Goal: Task Accomplishment & Management: Use online tool/utility

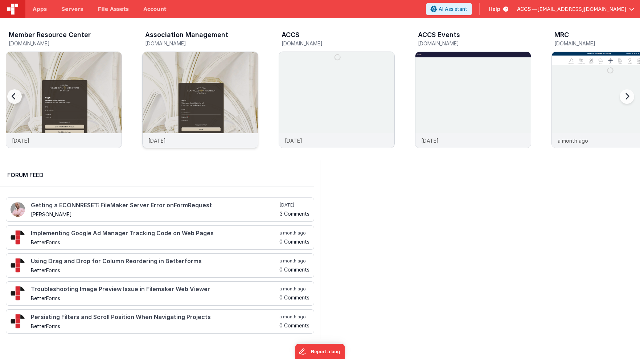
click at [175, 71] on img at bounding box center [200, 109] width 115 height 115
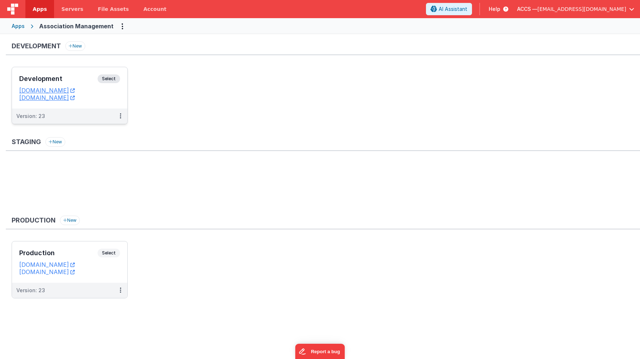
click at [84, 77] on h3 "Development" at bounding box center [58, 78] width 78 height 7
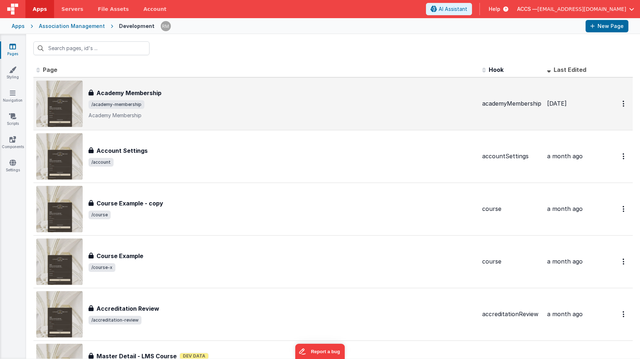
click at [158, 97] on div "Academy Membership Academy Membership /academy-membership Academy Membership" at bounding box center [282, 103] width 388 height 30
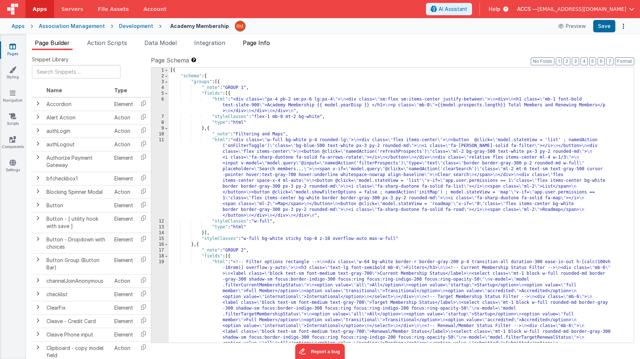
click at [250, 44] on span "Page Info" at bounding box center [256, 42] width 27 height 7
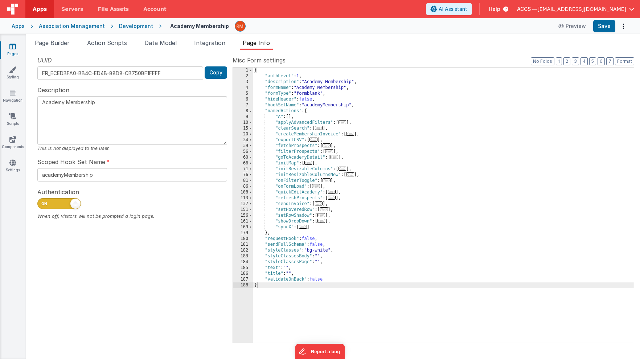
click at [314, 141] on span "..." at bounding box center [313, 139] width 8 height 4
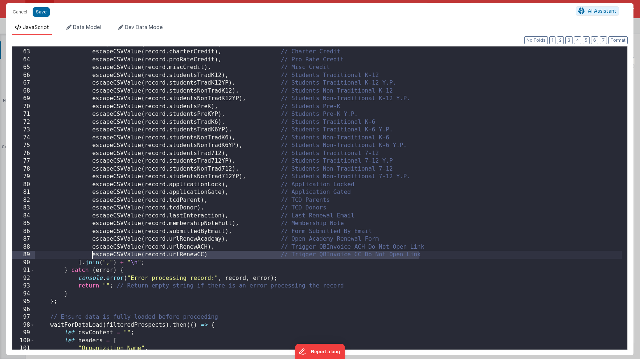
drag, startPoint x: 422, startPoint y: 255, endPoint x: 92, endPoint y: 255, distance: 330.7
click at [92, 255] on div "escapeCSVValue ( record . donationAmount ) , // Donation Amount escapeCSVValue …" at bounding box center [328, 199] width 587 height 318
click at [227, 256] on div "escapeCSVValue ( record . donationAmount ) , // Donation Amount escapeCSVValue …" at bounding box center [328, 199] width 587 height 318
click at [207, 257] on div "escapeCSVValue ( record . donationAmount ) , // Donation Amount escapeCSVValue …" at bounding box center [328, 199] width 587 height 318
click at [460, 254] on div "escapeCSVValue ( record . donationAmount ) , // Donation Amount escapeCSVValue …" at bounding box center [328, 199] width 587 height 318
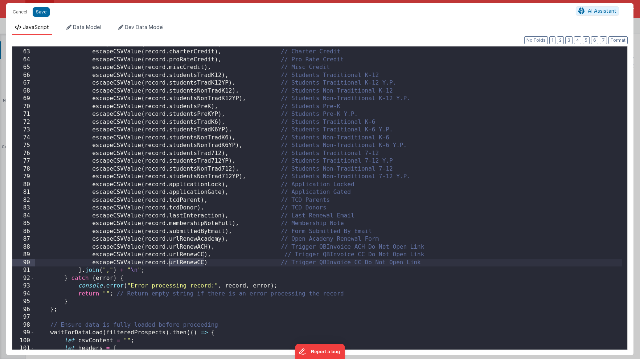
drag, startPoint x: 203, startPoint y: 262, endPoint x: 169, endPoint y: 262, distance: 34.1
click at [169, 262] on div "escapeCSVValue ( record . donationAmount ) , // Donation Amount escapeCSVValue …" at bounding box center [328, 199] width 587 height 318
click at [294, 261] on div "escapeCSVValue ( record . donationAmount ) , // Donation Amount escapeCSVValue …" at bounding box center [328, 199] width 587 height 318
click at [285, 254] on div "escapeCSVValue ( record . donationAmount ) , // Donation Amount escapeCSVValue …" at bounding box center [328, 199] width 587 height 318
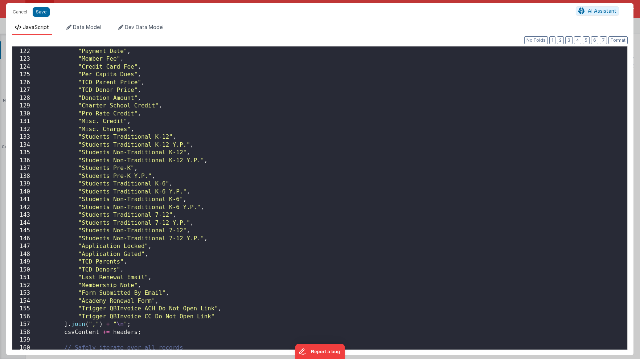
scroll to position [998, 0]
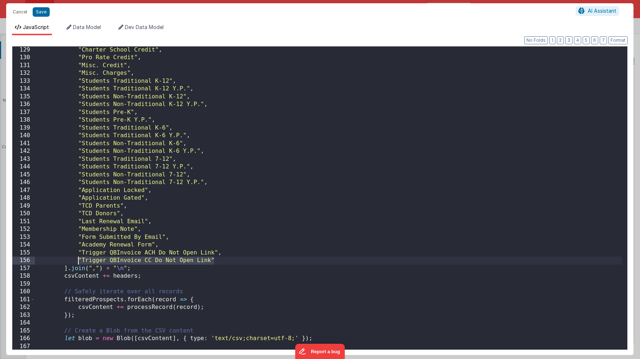
drag, startPoint x: 220, startPoint y: 261, endPoint x: 78, endPoint y: 263, distance: 142.5
click at [78, 263] on div ""Charter School Credit" , "Pro Rate Credit" , "Misc. Credit" , "Misc. Charges" …" at bounding box center [328, 205] width 587 height 318
click at [220, 259] on div ""Charter School Credit" , "Pro Rate Credit" , "Misc. Credit" , "Misc. Charges" …" at bounding box center [328, 205] width 587 height 318
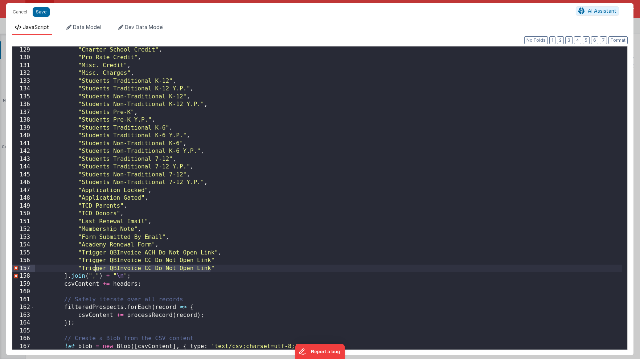
drag, startPoint x: 211, startPoint y: 268, endPoint x: 96, endPoint y: 269, distance: 114.2
click at [96, 269] on div ""Charter School Credit" , "Pro Rate Credit" , "Misc. Credit" , "Misc. Charges" …" at bounding box center [328, 205] width 587 height 318
click at [219, 261] on div ""Charter School Credit" , "Pro Rate Credit" , "Misc. Credit" , "Misc. Charges" …" at bounding box center [328, 205] width 587 height 318
drag, startPoint x: 212, startPoint y: 268, endPoint x: 86, endPoint y: 270, distance: 126.2
click at [86, 270] on div ""Charter School Credit" , "Pro Rate Credit" , "Misc. Credit" , "Misc. Charges" …" at bounding box center [328, 205] width 587 height 318
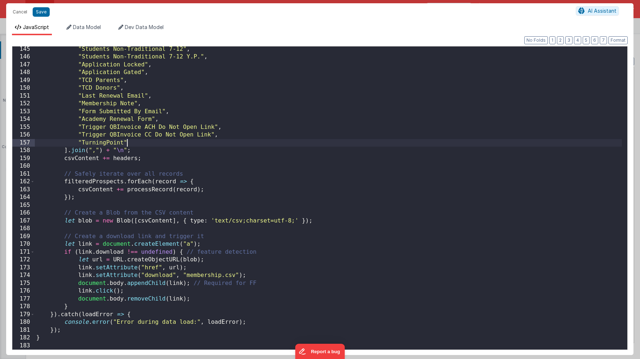
scroll to position [1124, 0]
click at [44, 15] on button "Save" at bounding box center [41, 11] width 17 height 9
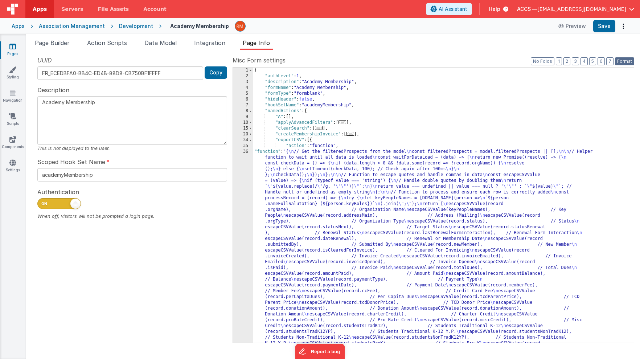
click at [619, 62] on button "Format" at bounding box center [624, 61] width 19 height 8
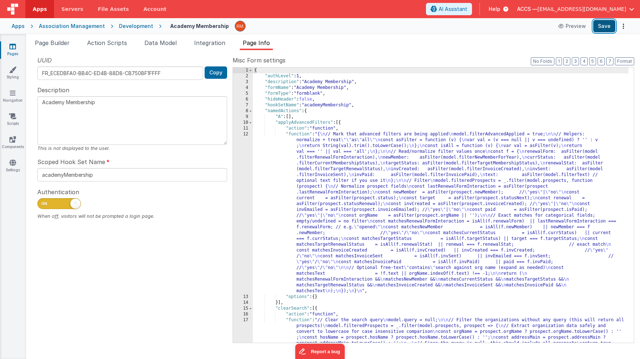
click at [604, 29] on button "Save" at bounding box center [604, 26] width 22 height 12
click at [297, 136] on div "{ "authLevel" : 1 , "description" : "Academy Membership" , "formName" : "Academ…" at bounding box center [440, 224] width 375 height 315
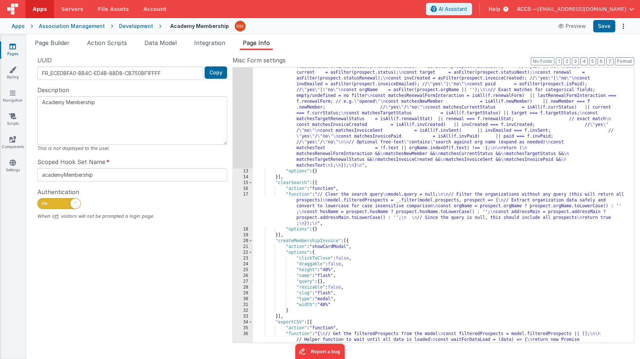
scroll to position [293, 0]
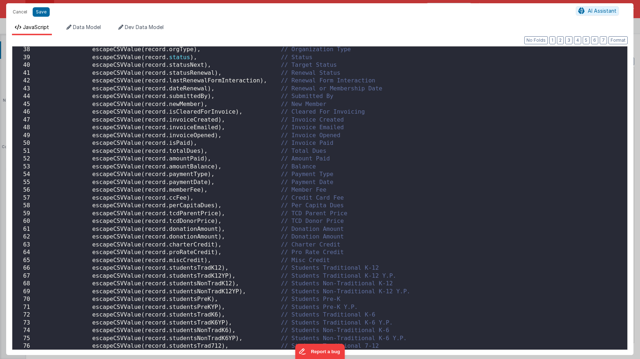
scroll to position [558, 0]
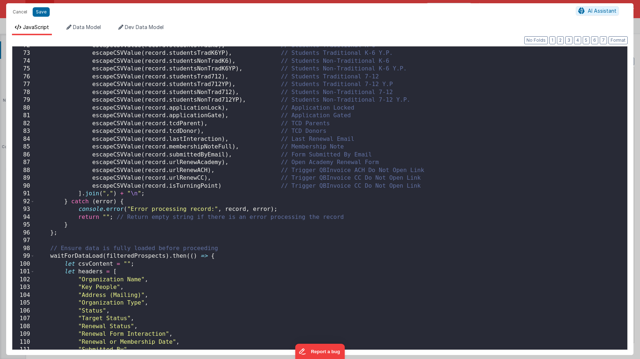
click at [176, 186] on div "escapeCSVValue ( record . studentsTradK6 ) , // Students Traditional K-6 escape…" at bounding box center [328, 201] width 587 height 318
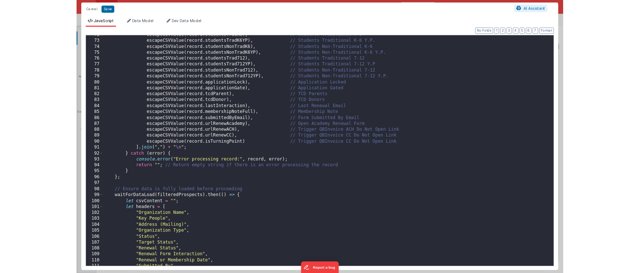
scroll to position [0, 0]
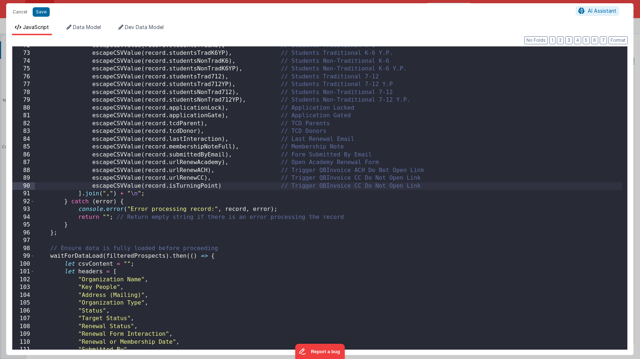
click at [180, 187] on div "escapeCSVValue ( record . studentsTradK6 ) , // Students Traditional K-6 escape…" at bounding box center [328, 201] width 587 height 318
click at [44, 12] on button "Save" at bounding box center [41, 11] width 17 height 9
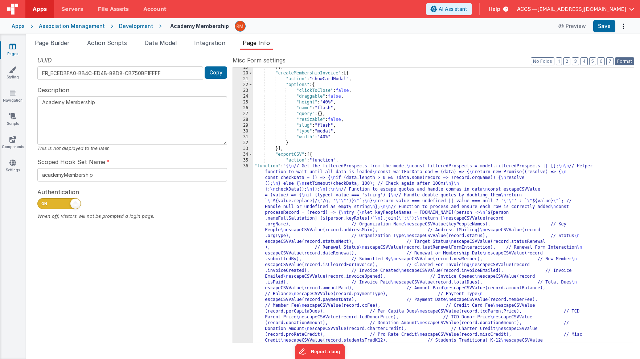
drag, startPoint x: 625, startPoint y: 58, endPoint x: 622, endPoint y: 55, distance: 4.4
click at [625, 58] on button "Format" at bounding box center [624, 61] width 19 height 8
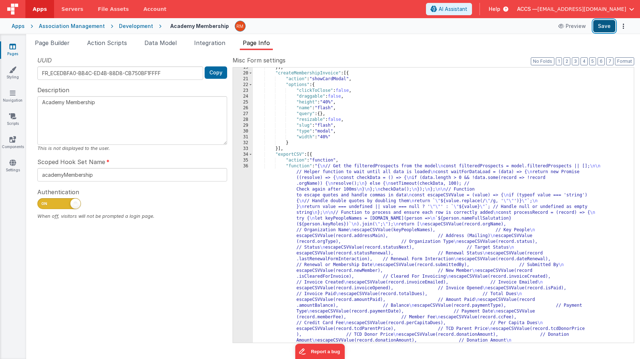
click at [604, 26] on button "Save" at bounding box center [604, 26] width 22 height 12
click at [11, 47] on icon at bounding box center [12, 46] width 7 height 7
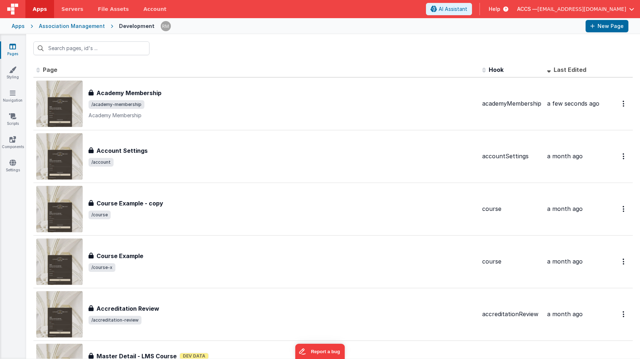
click at [59, 27] on div "Association Management" at bounding box center [72, 25] width 66 height 7
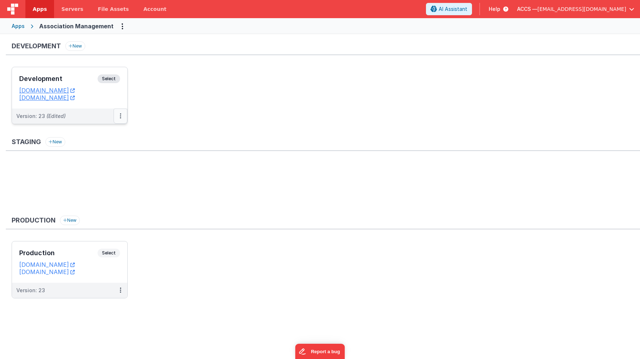
click at [121, 116] on icon at bounding box center [120, 116] width 1 height 0
click at [106, 159] on link "Deploy..." at bounding box center [95, 158] width 64 height 13
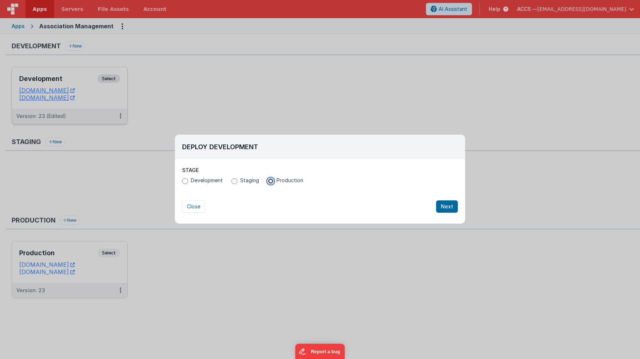
click at [271, 182] on input "Production" at bounding box center [271, 181] width 6 height 6
radio input "true"
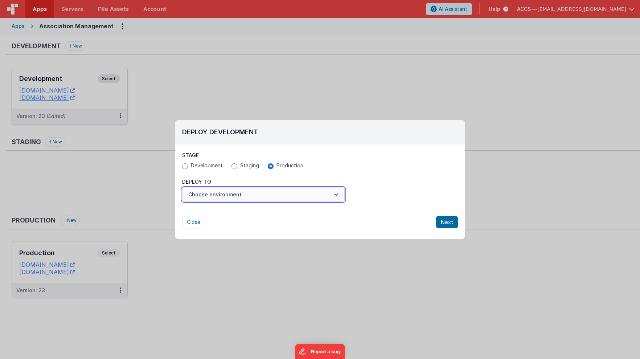
click at [296, 195] on button "Choose environment" at bounding box center [263, 194] width 162 height 14
click at [277, 211] on link "Production" at bounding box center [263, 212] width 162 height 13
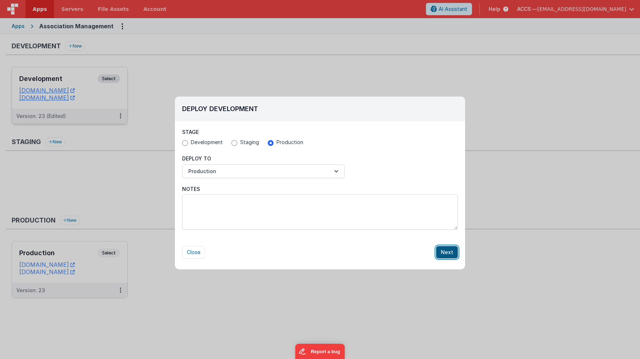
click at [448, 249] on button "Next" at bounding box center [447, 252] width 22 height 12
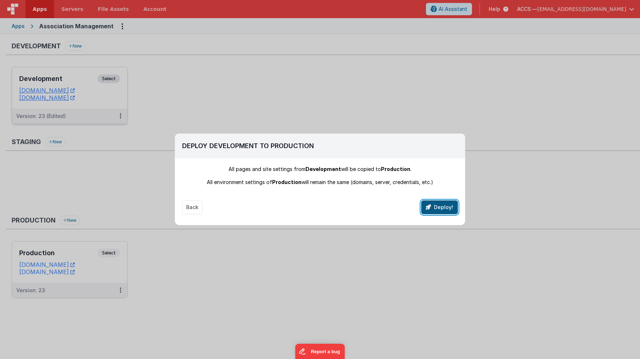
click at [435, 209] on button "Deploy!" at bounding box center [439, 207] width 37 height 14
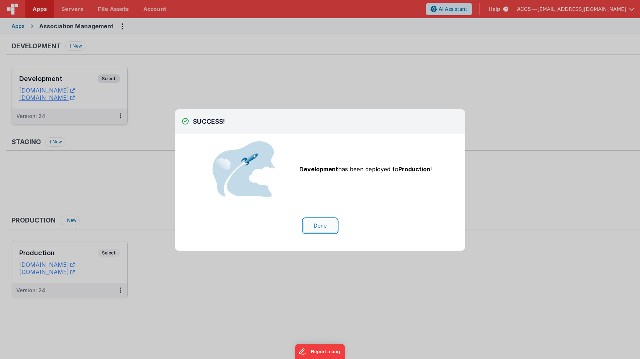
click at [331, 224] on button "Done" at bounding box center [320, 226] width 34 height 14
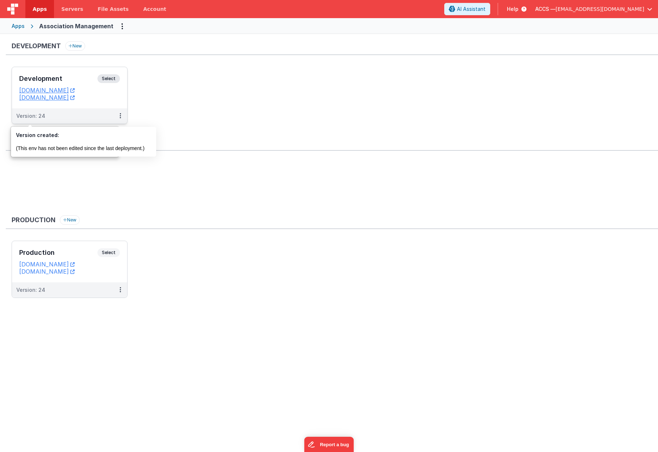
click at [67, 83] on div "Development Select" at bounding box center [69, 80] width 101 height 12
